Goal: Connect with others: Connect with others

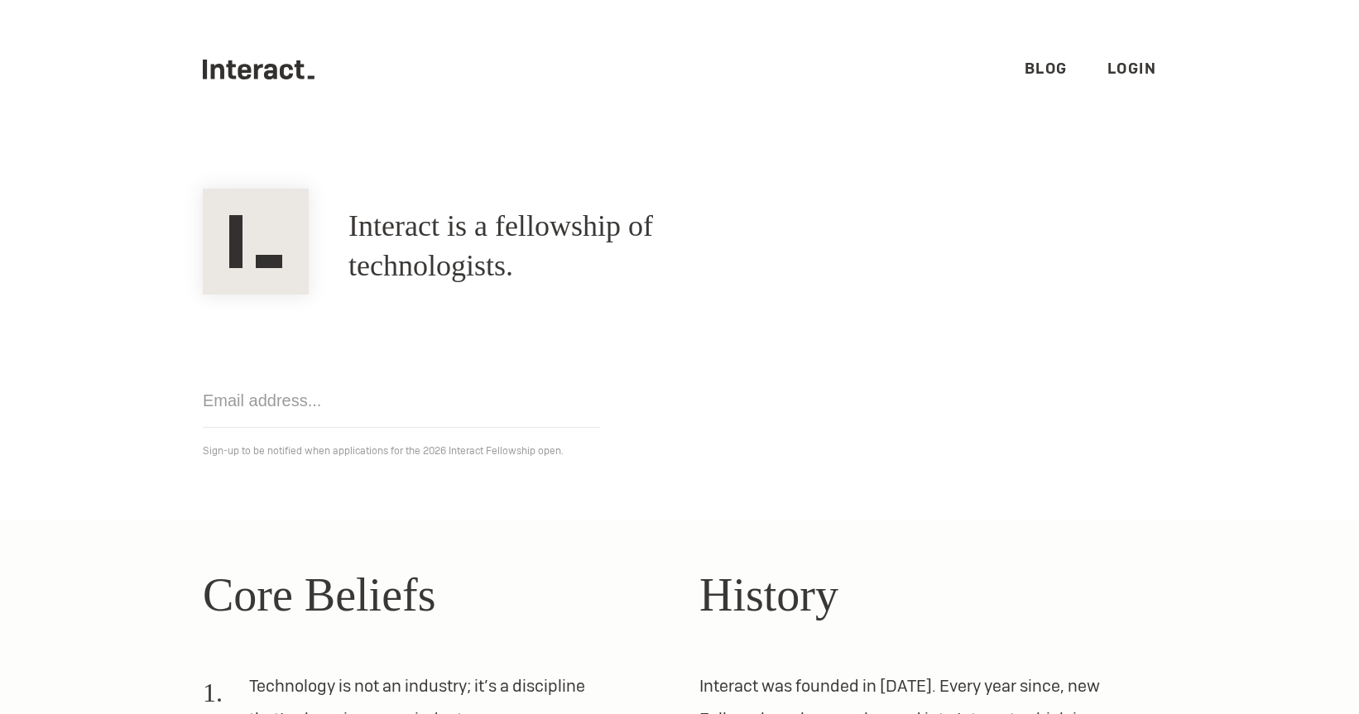
click at [1150, 69] on link "Login" at bounding box center [1133, 68] width 50 height 19
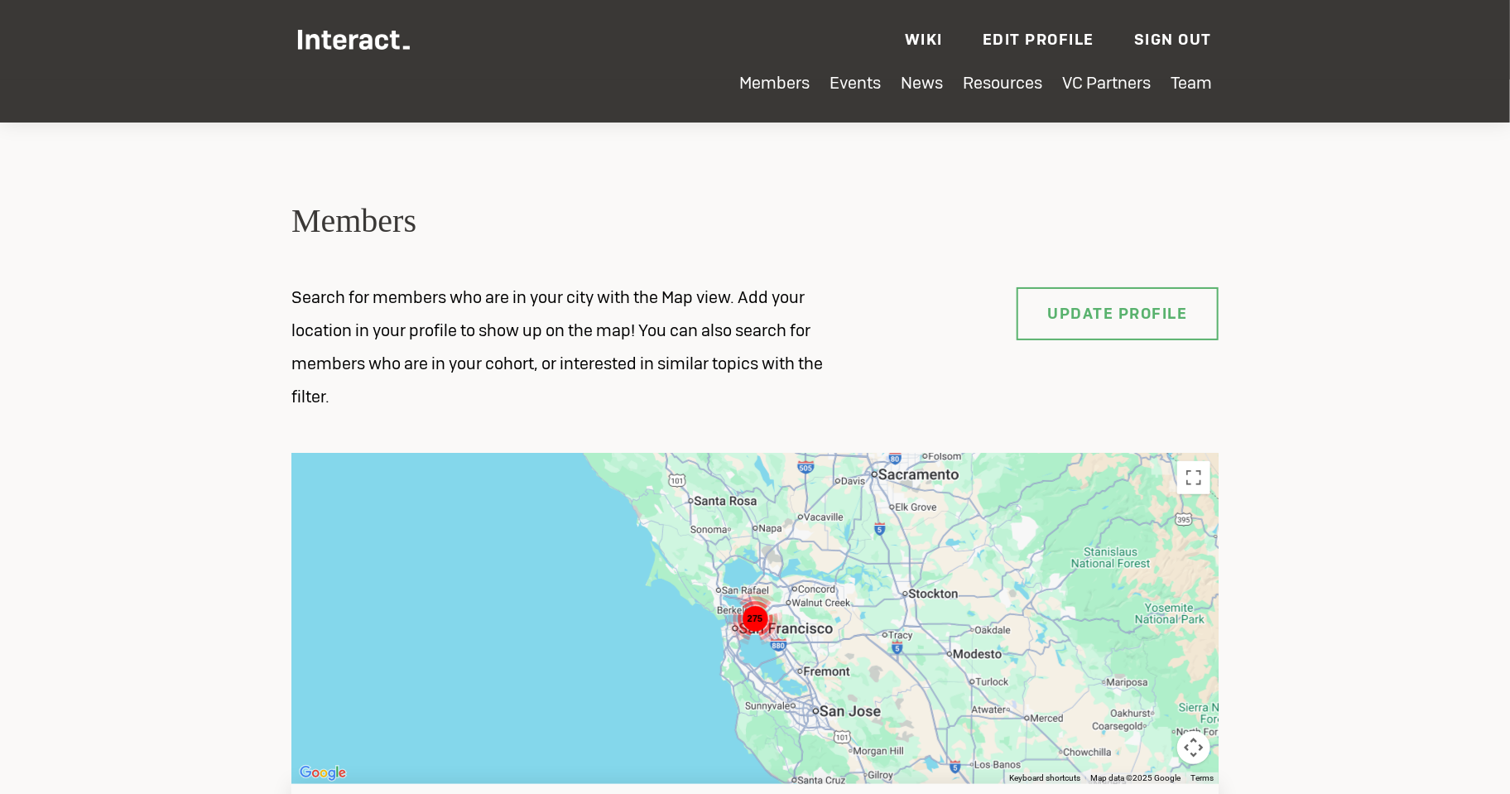
click at [832, 198] on section "Members Search for members who are in your city with the Map view. Add your loc…" at bounding box center [755, 755] width 1510 height 1352
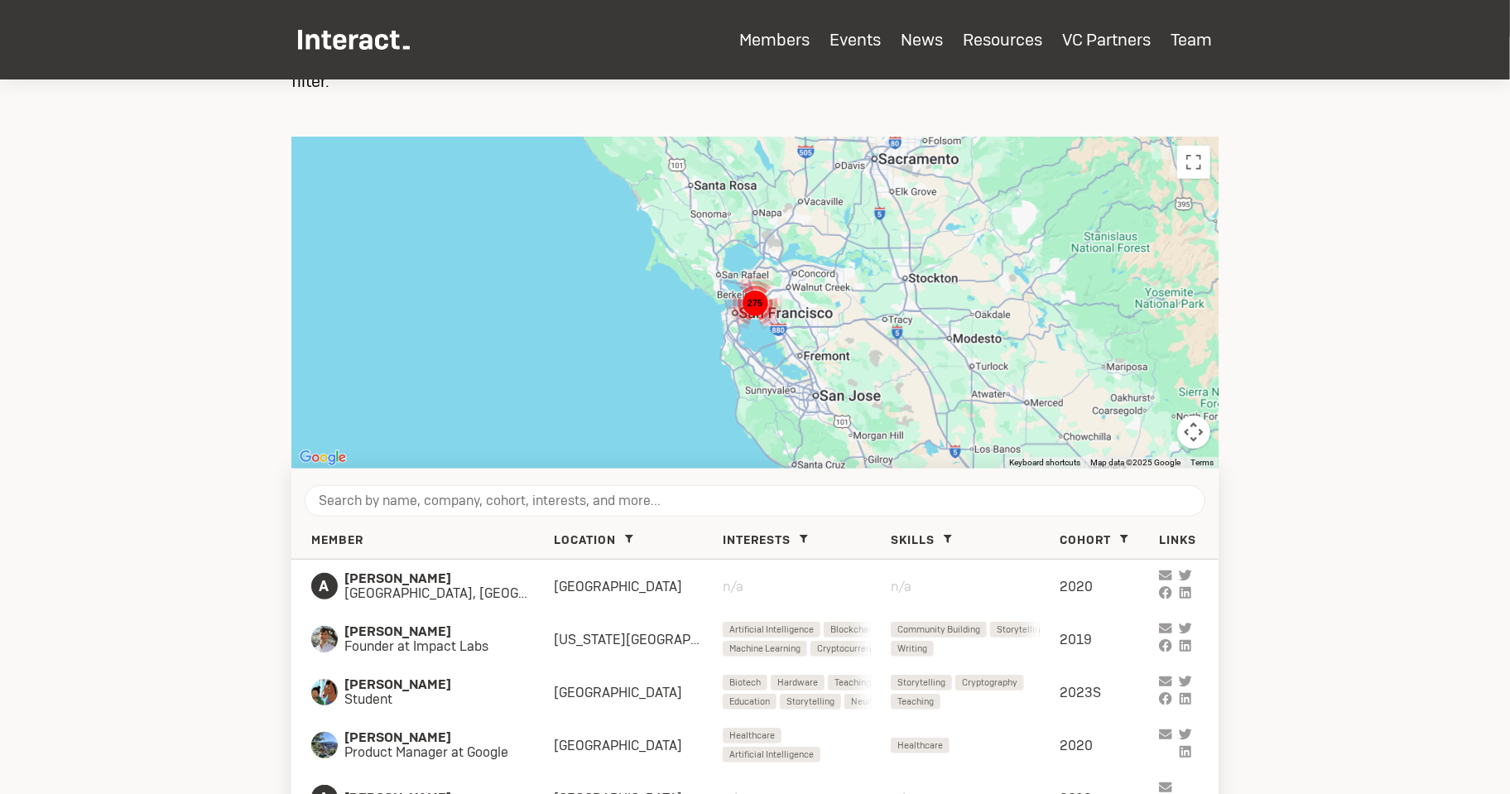
scroll to position [571, 0]
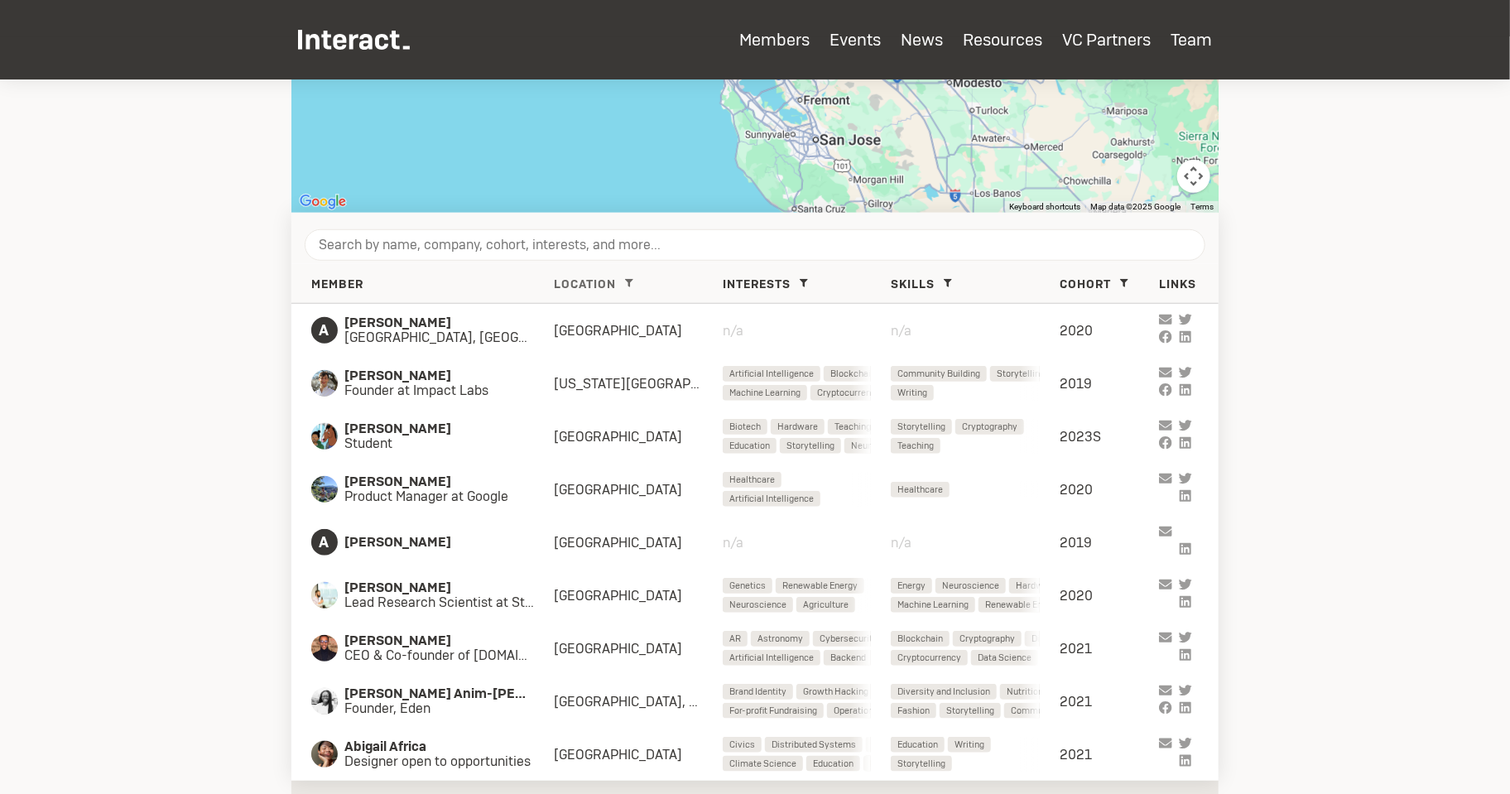
click at [631, 280] on icon at bounding box center [629, 283] width 8 height 8
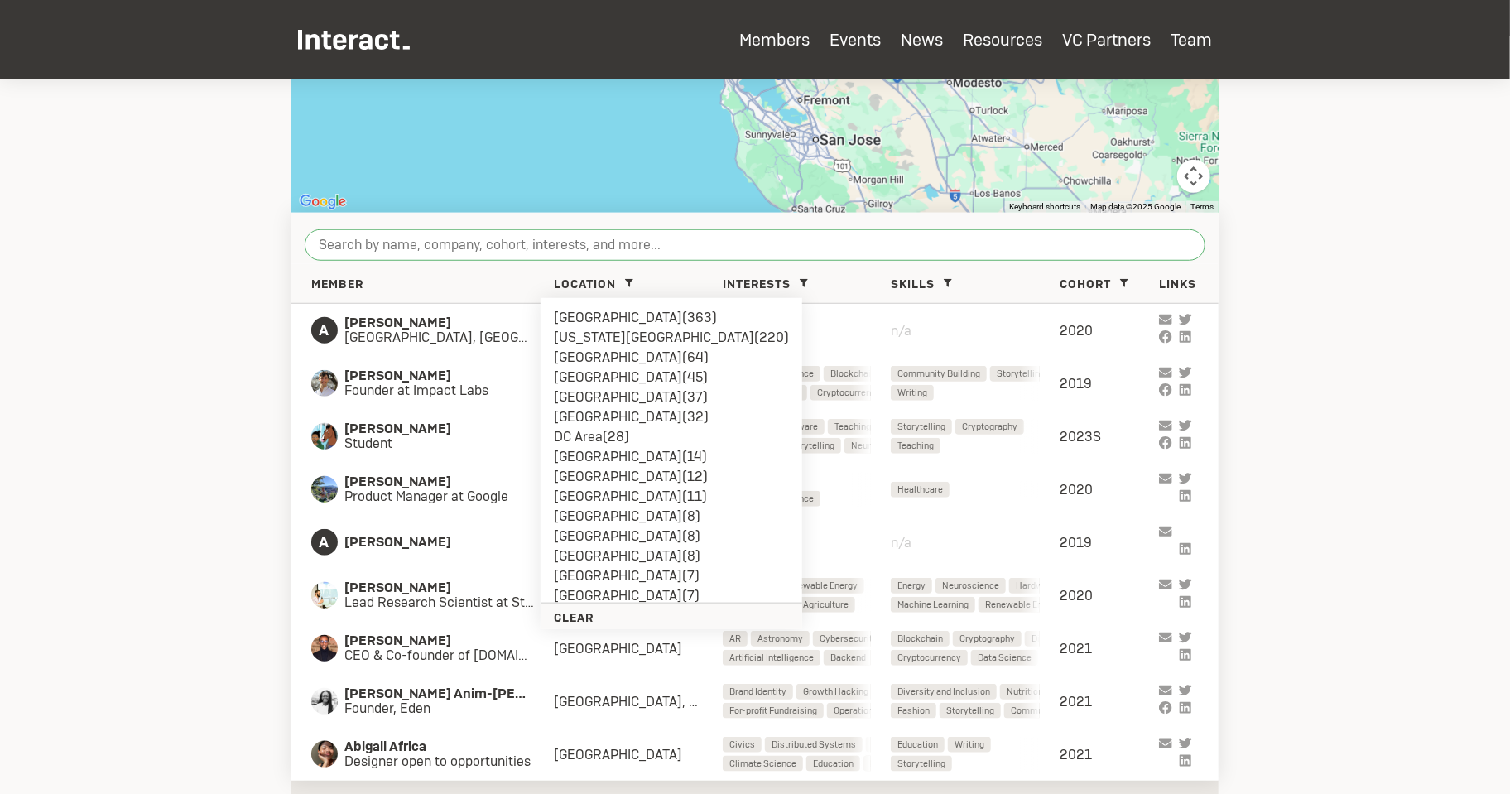
click at [515, 248] on input "search" at bounding box center [755, 244] width 901 height 31
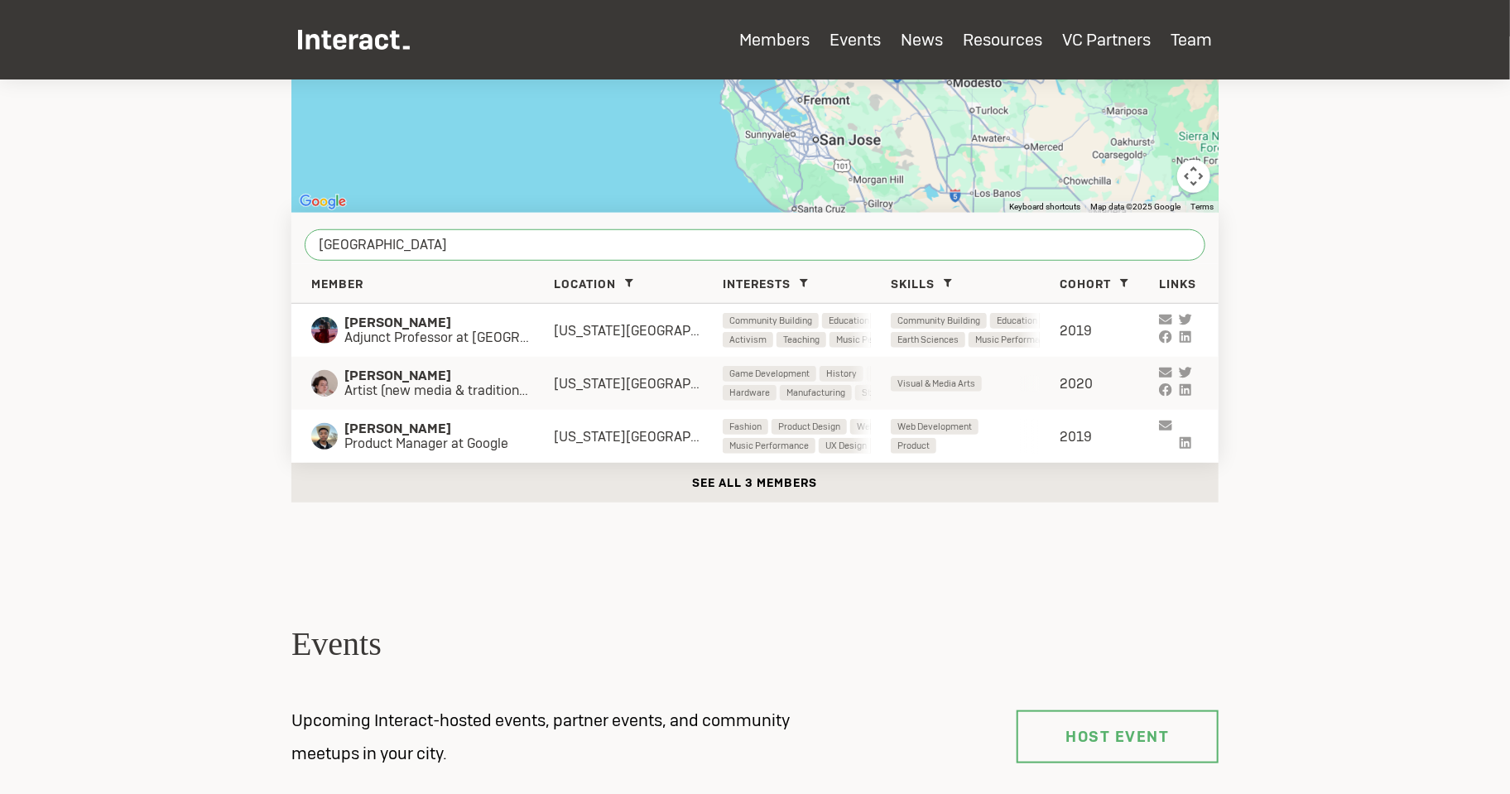
type input "[GEOGRAPHIC_DATA]"
click at [529, 385] on span "Artist (new media & traditional) & educator. Freelance & rat-machine @ algorat" at bounding box center [448, 390] width 209 height 15
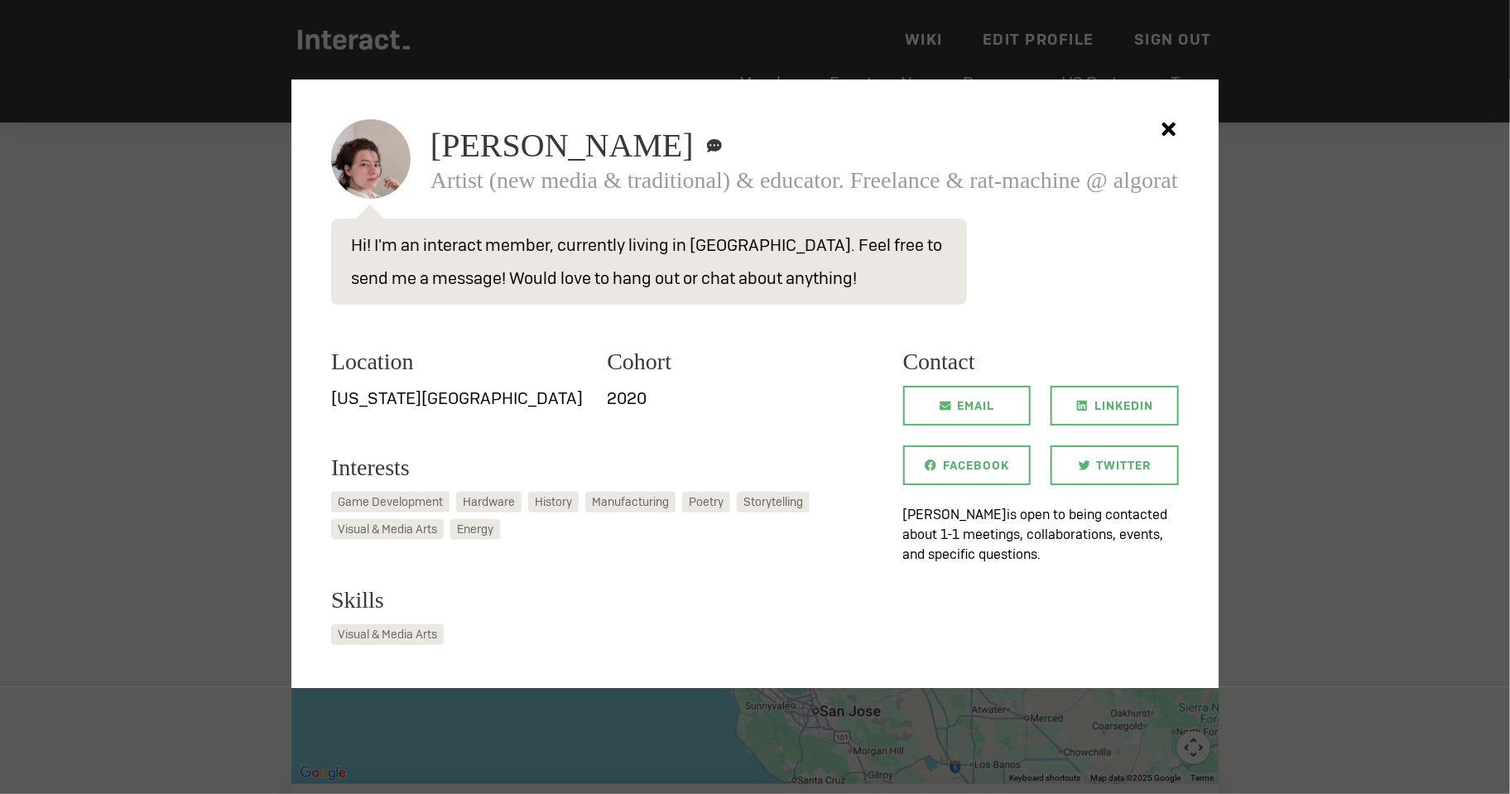
click at [215, 341] on div at bounding box center [755, 397] width 1510 height 794
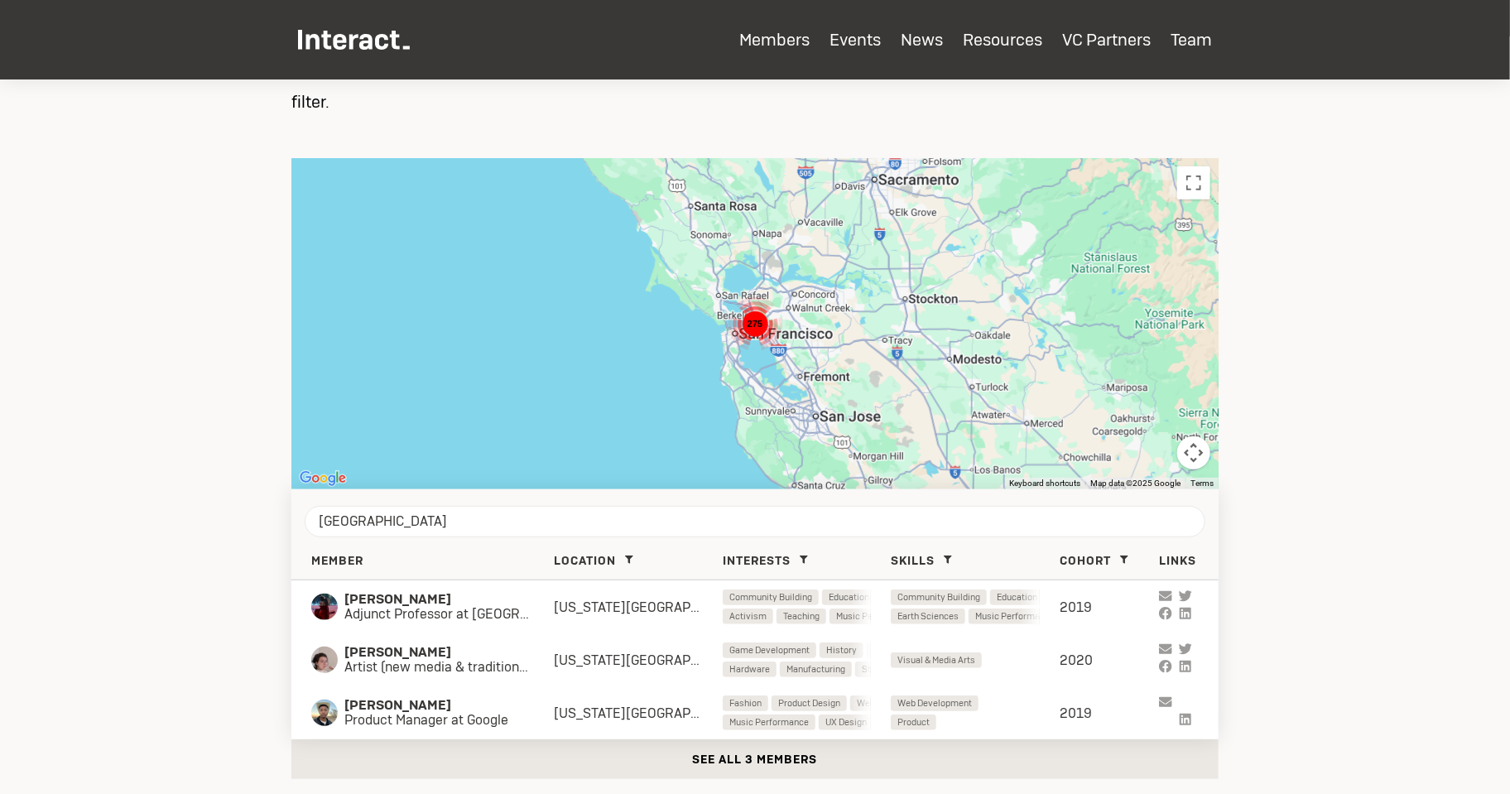
scroll to position [699, 0]
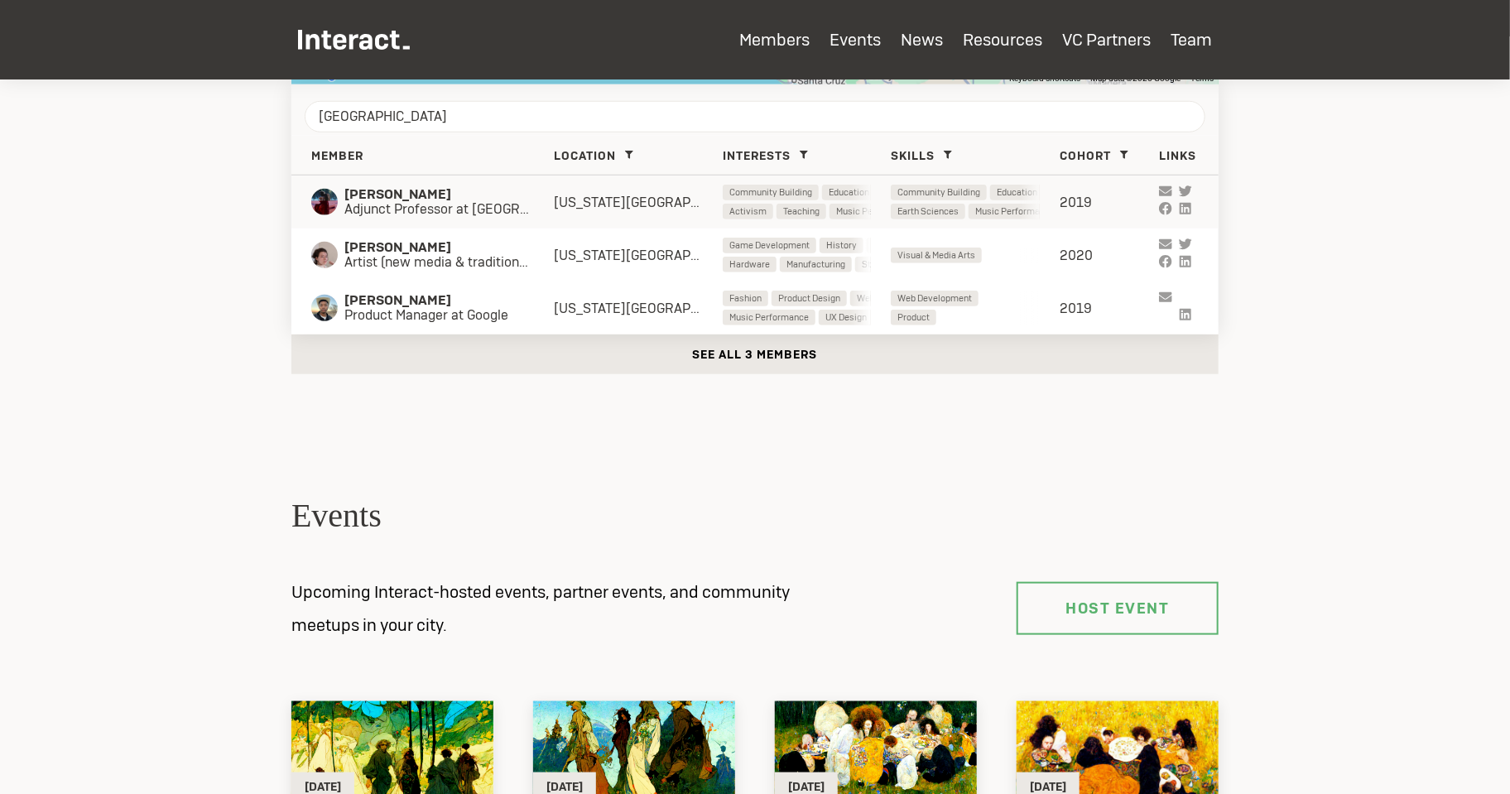
click at [546, 184] on div "[PERSON_NAME] Adjunct Professor at [GEOGRAPHIC_DATA][US_STATE] Community Buildi…" at bounding box center [754, 201] width 927 height 53
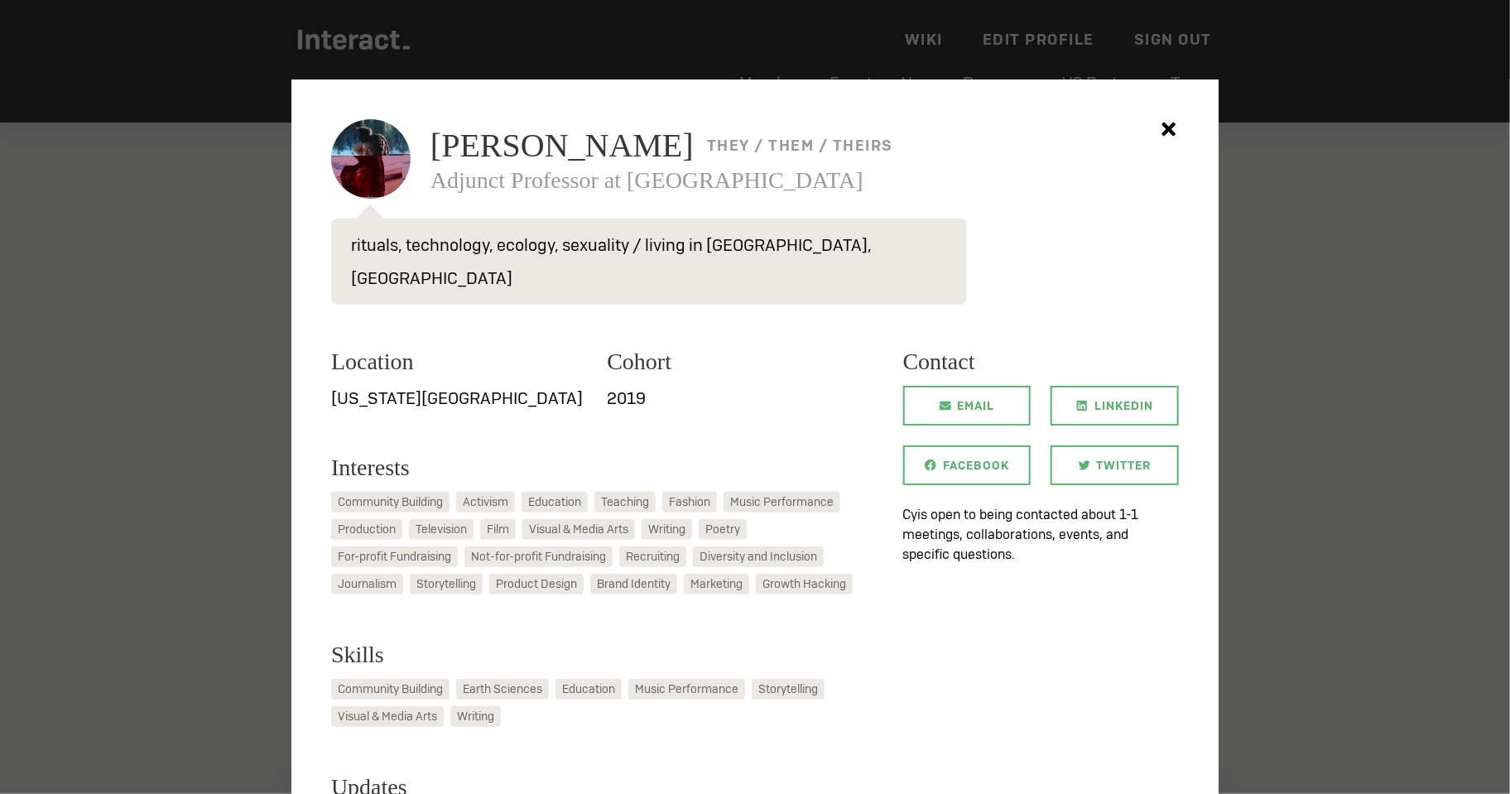
click at [215, 288] on div at bounding box center [755, 397] width 1510 height 794
